Goal: Browse casually: Explore the website without a specific task or goal

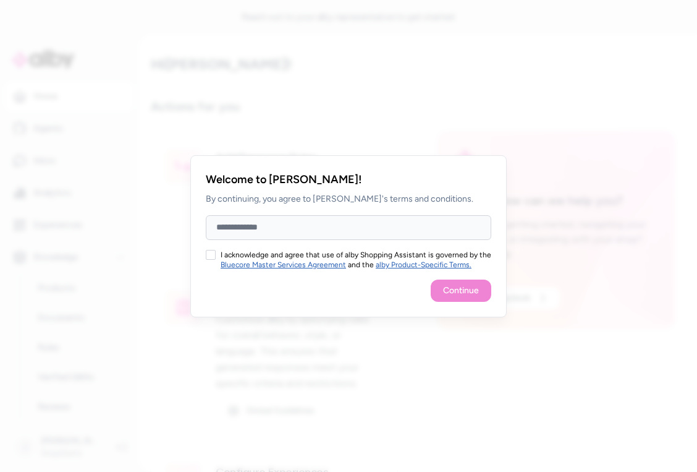
click at [279, 224] on input "Full Name" at bounding box center [349, 227] width 286 height 25
type input "**********"
click at [215, 255] on button "I acknowledge and agree that use of alby Shopping Assistant is governed by the …" at bounding box center [211, 255] width 10 height 10
click at [467, 295] on button "Continue" at bounding box center [461, 290] width 61 height 22
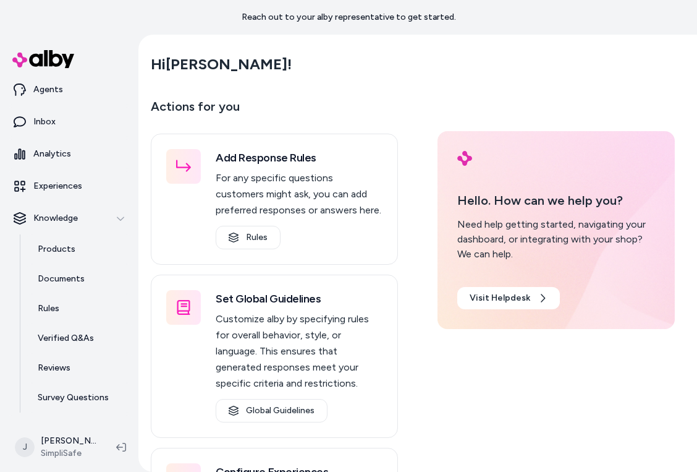
scroll to position [40, 0]
click at [76, 242] on link "Products" at bounding box center [79, 249] width 108 height 30
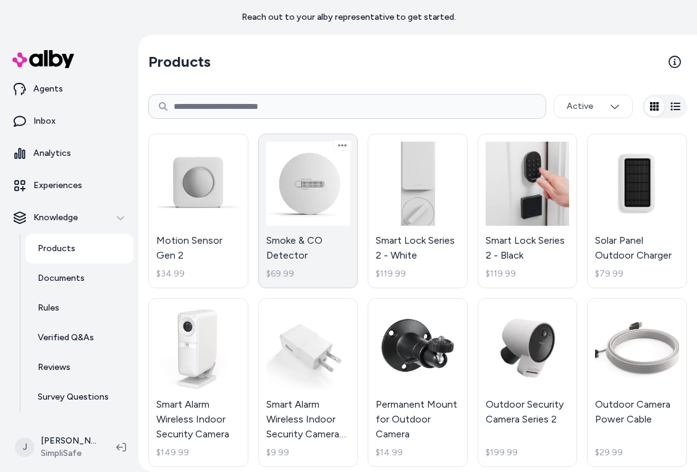
click at [270, 239] on link "Smoke & CO Detector $69.99" at bounding box center [308, 211] width 100 height 155
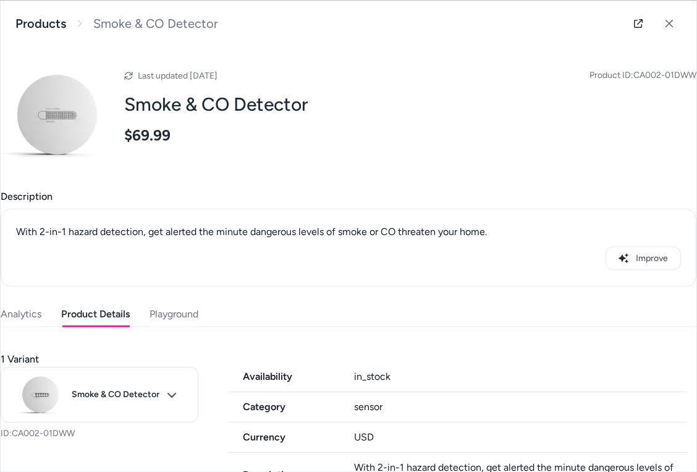
click at [95, 312] on button "Product Details" at bounding box center [95, 313] width 69 height 25
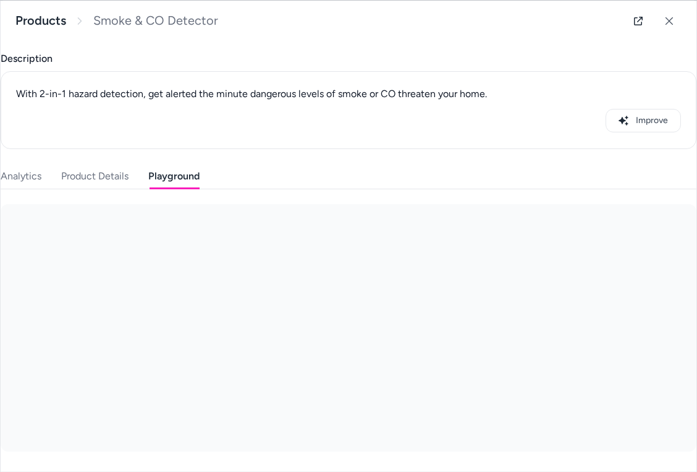
scroll to position [137, 0]
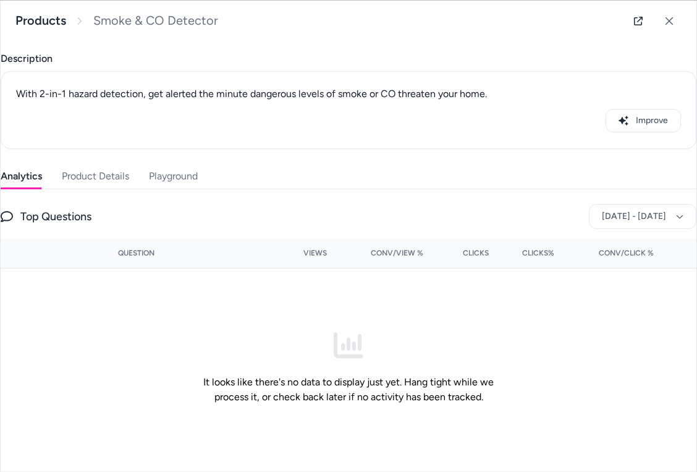
click at [30, 64] on span "Description" at bounding box center [349, 58] width 696 height 15
click at [41, 24] on link "Products" at bounding box center [40, 20] width 51 height 15
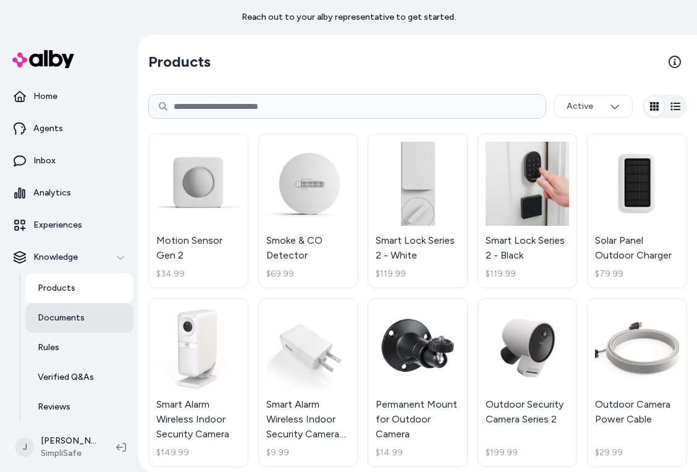
click at [81, 313] on p "Documents" at bounding box center [61, 318] width 47 height 12
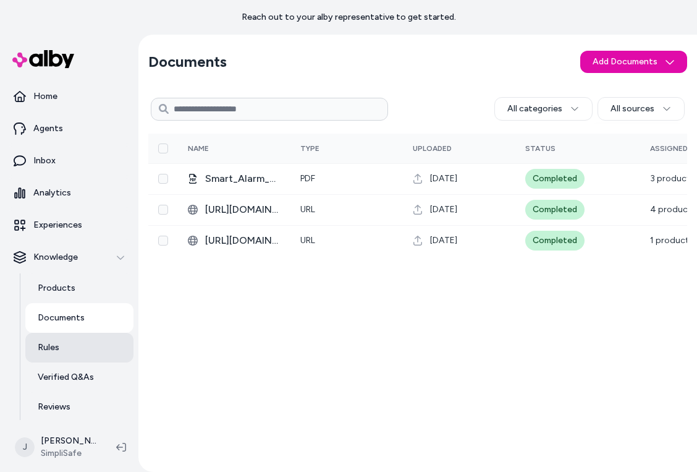
click at [83, 352] on link "Rules" at bounding box center [79, 348] width 108 height 30
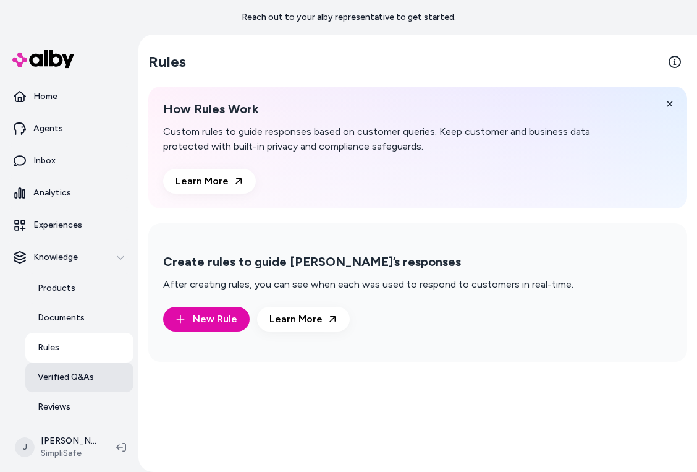
click at [69, 373] on p "Verified Q&As" at bounding box center [66, 377] width 56 height 12
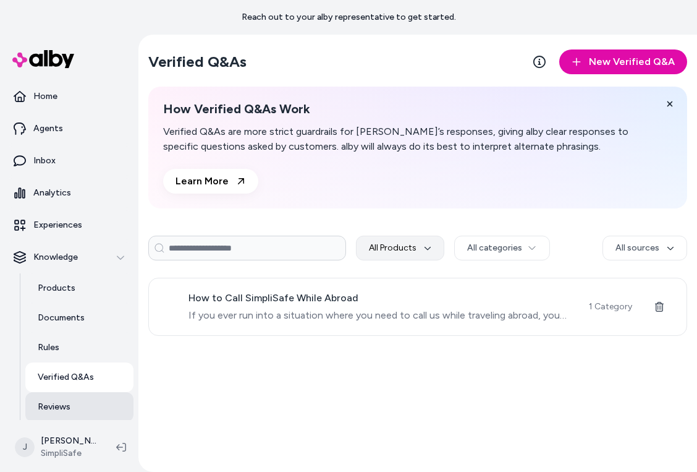
click at [66, 409] on p "Reviews" at bounding box center [54, 407] width 33 height 12
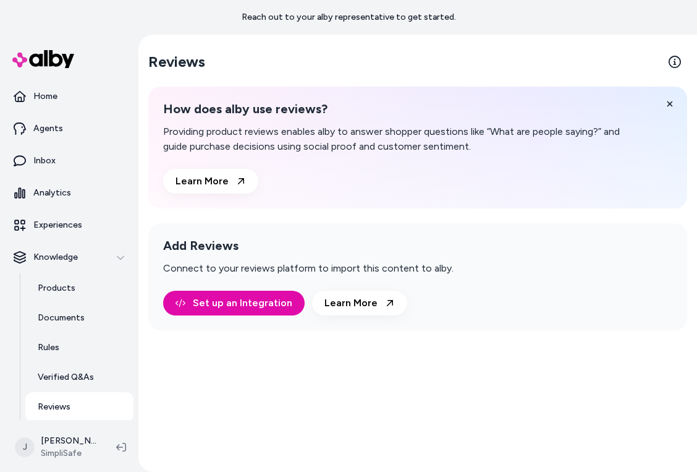
scroll to position [12, 0]
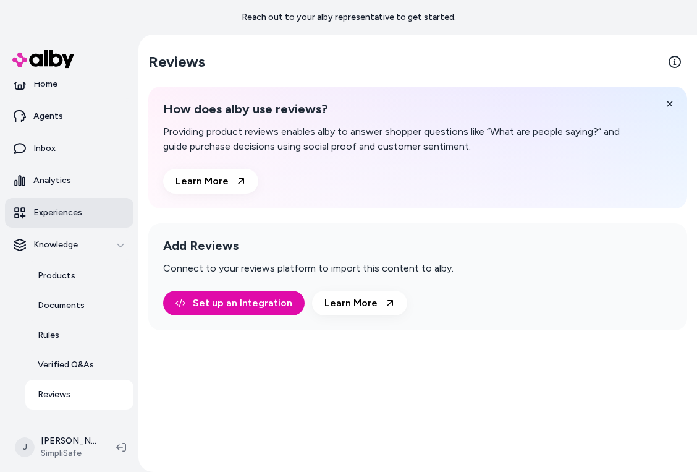
click at [88, 211] on link "Experiences" at bounding box center [69, 213] width 129 height 30
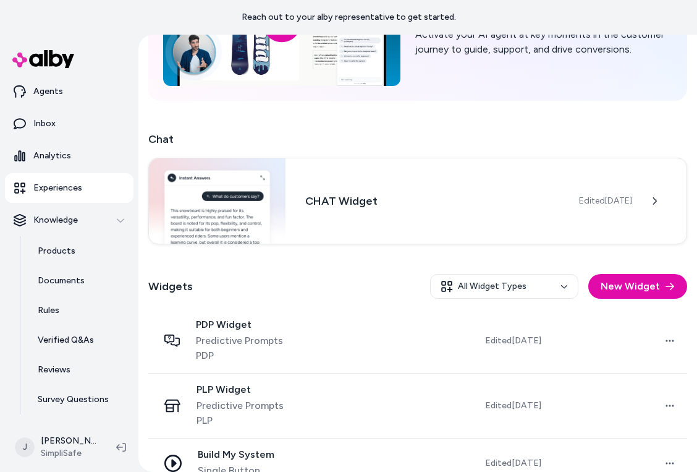
scroll to position [168, 0]
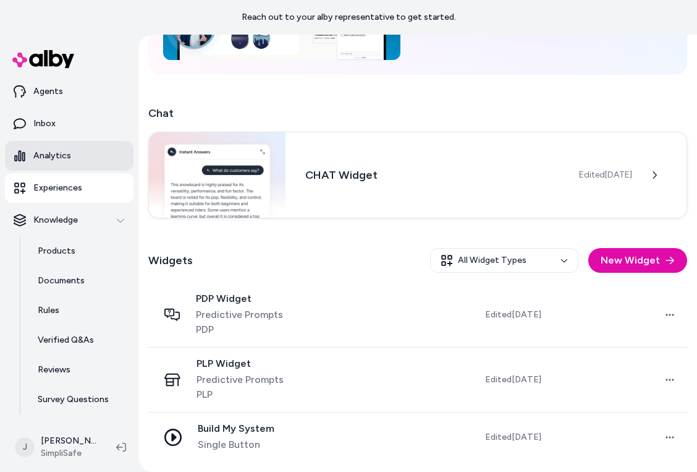
click at [30, 146] on link "Analytics" at bounding box center [69, 156] width 129 height 30
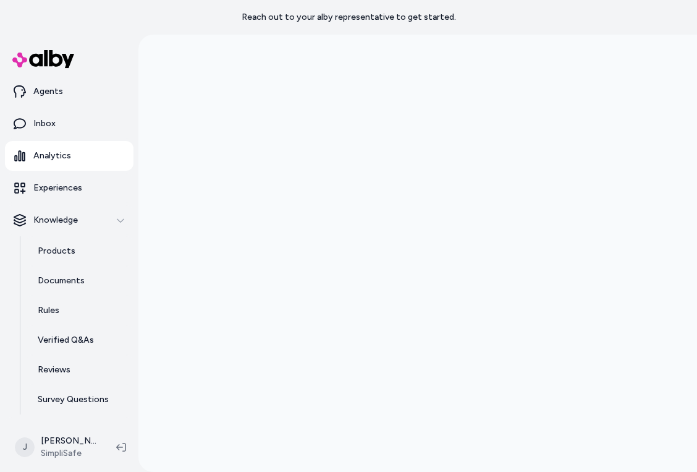
scroll to position [35, 0]
click at [46, 126] on p "Inbox" at bounding box center [44, 123] width 22 height 12
